Goal: Task Accomplishment & Management: Manage account settings

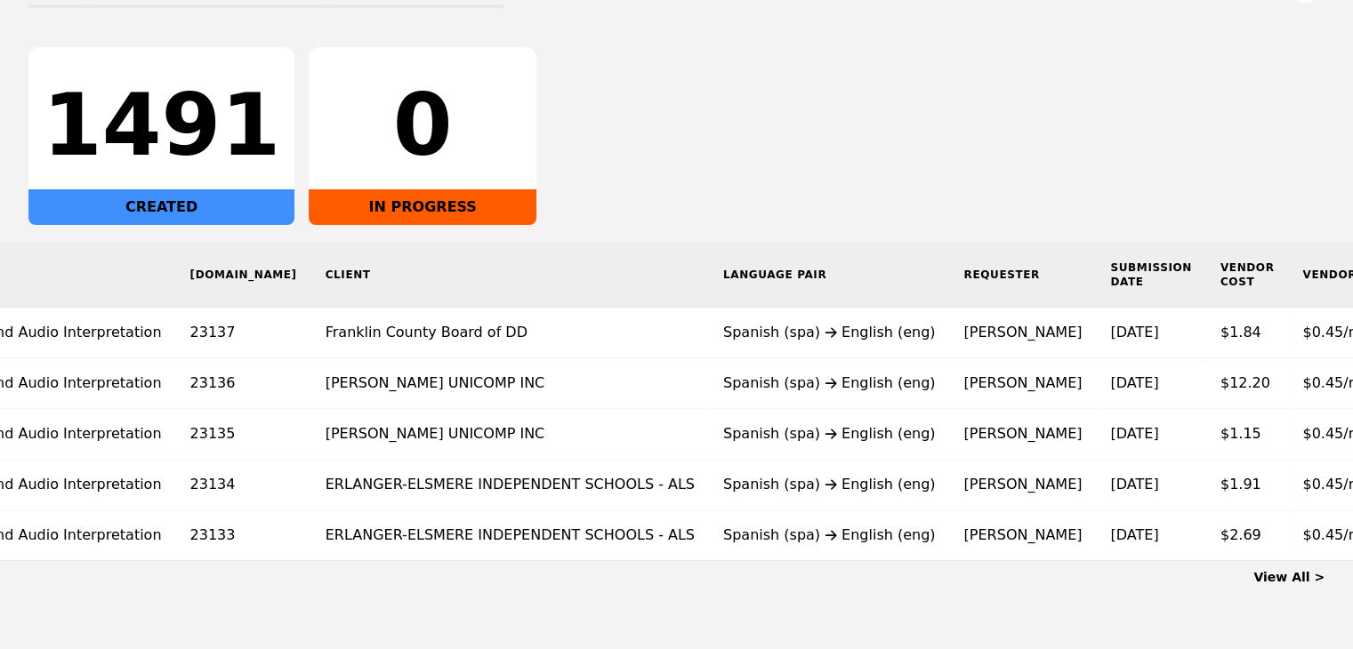
scroll to position [0, 131]
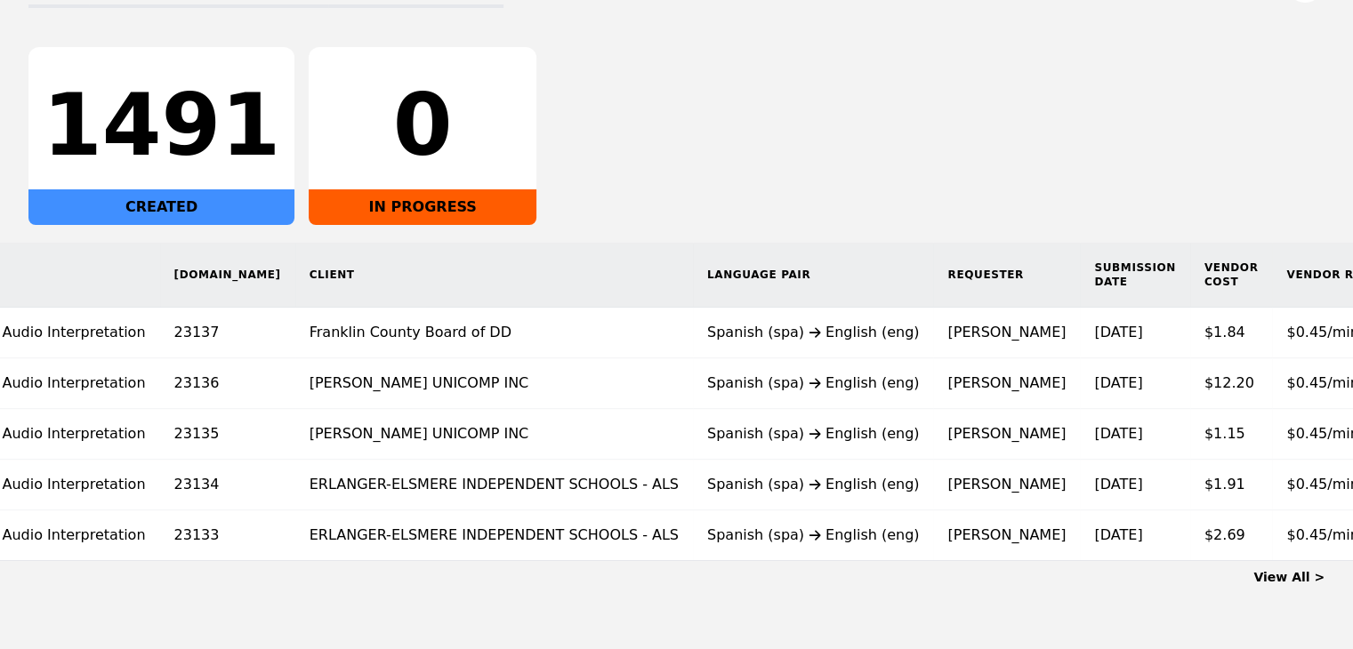
click at [1312, 584] on link "View All >" at bounding box center [1288, 577] width 71 height 14
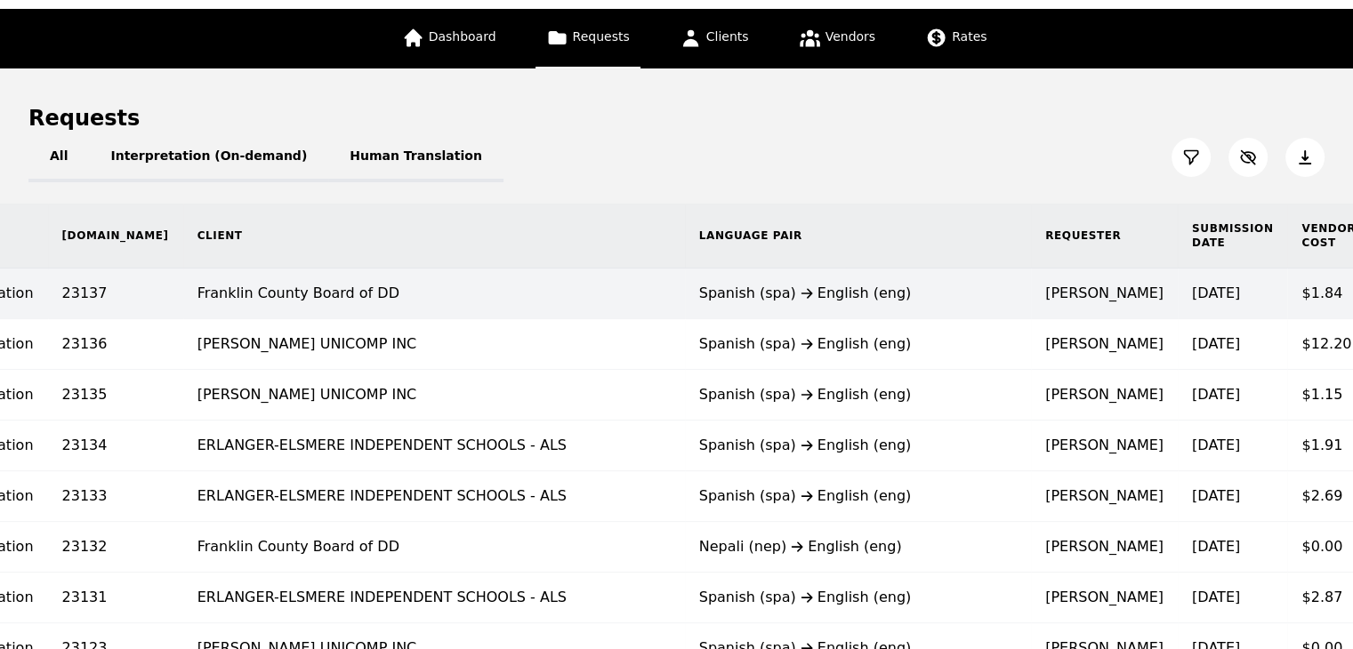
scroll to position [124, 0]
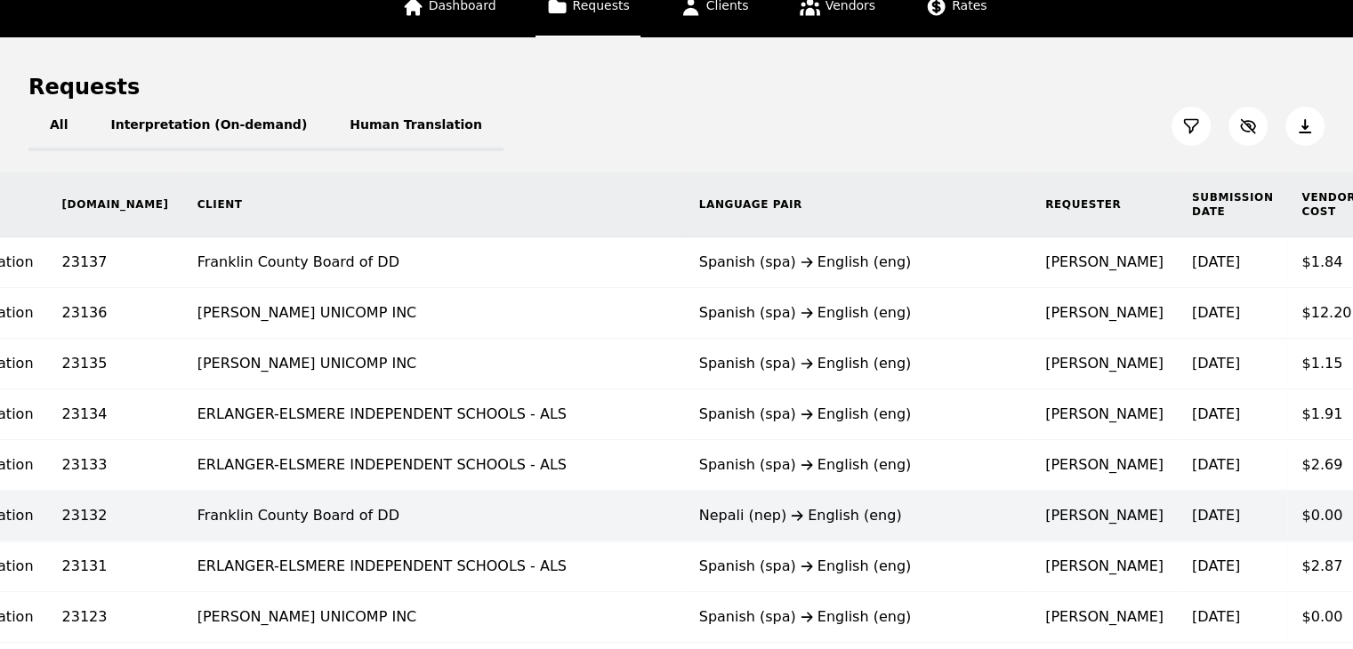
click at [1177, 522] on td "[DATE]" at bounding box center [1231, 516] width 109 height 51
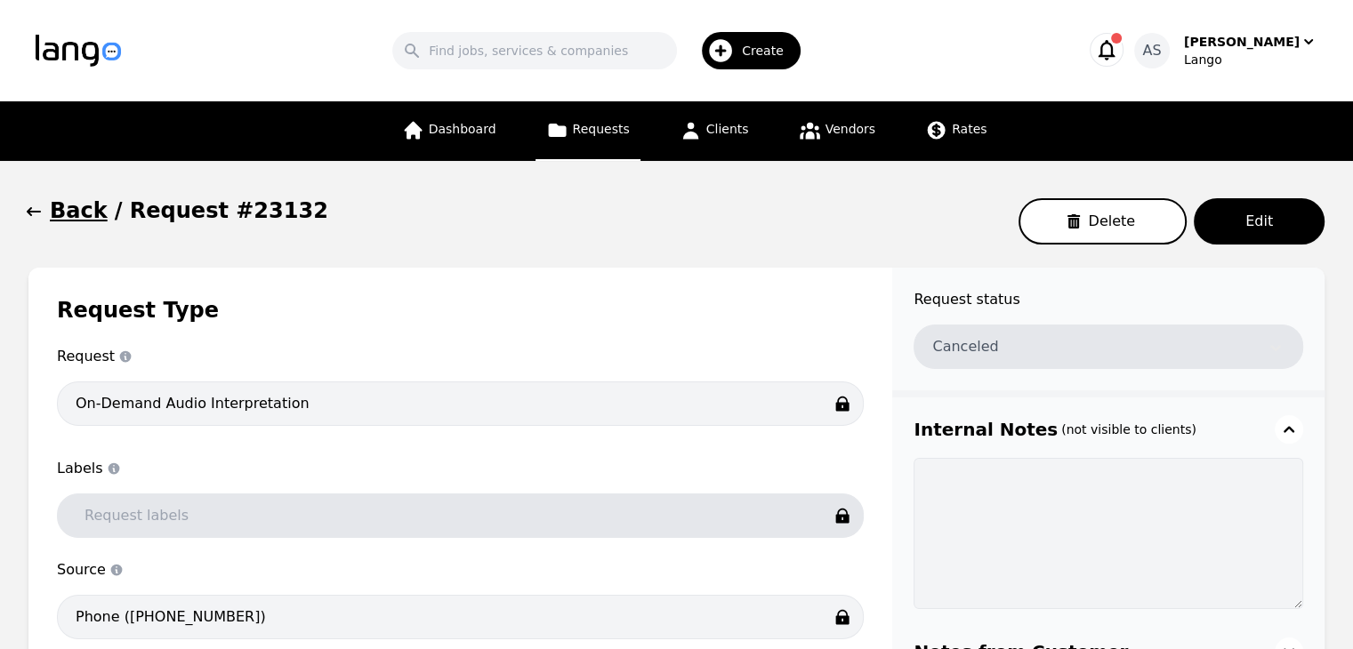
click at [32, 215] on icon "button" at bounding box center [34, 212] width 18 height 18
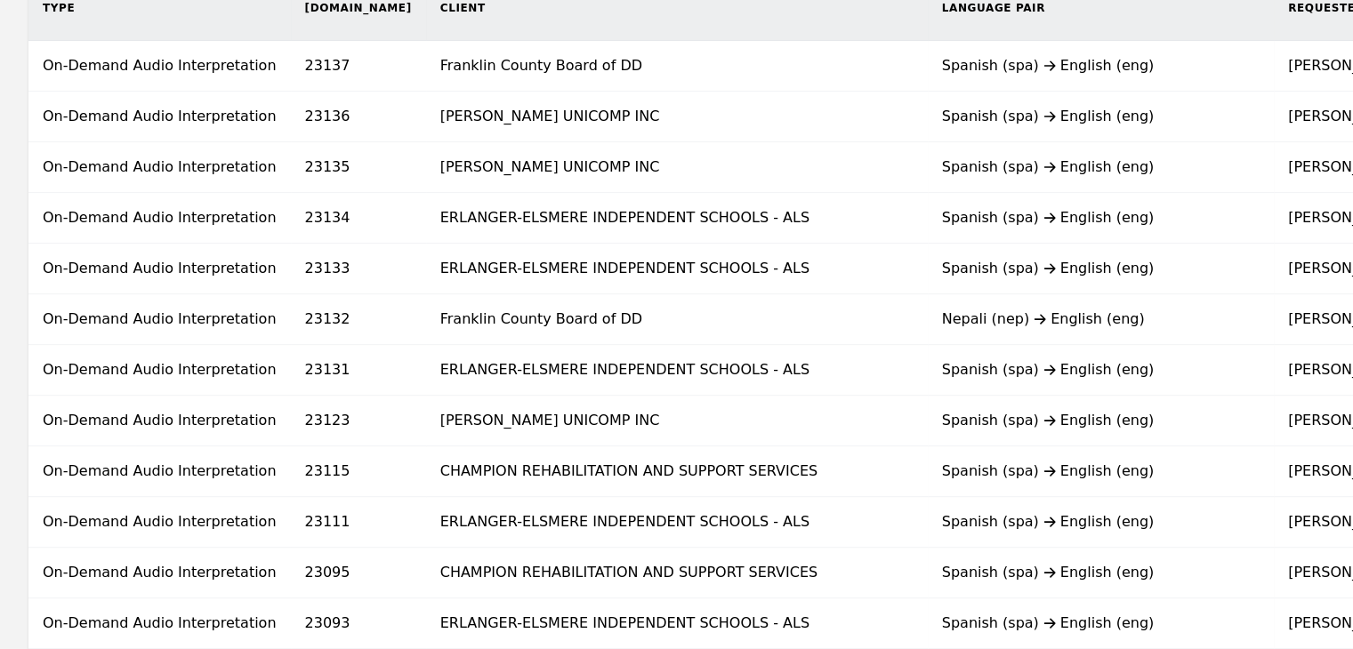
scroll to position [267, 0]
